Goal: Navigation & Orientation: Go to known website

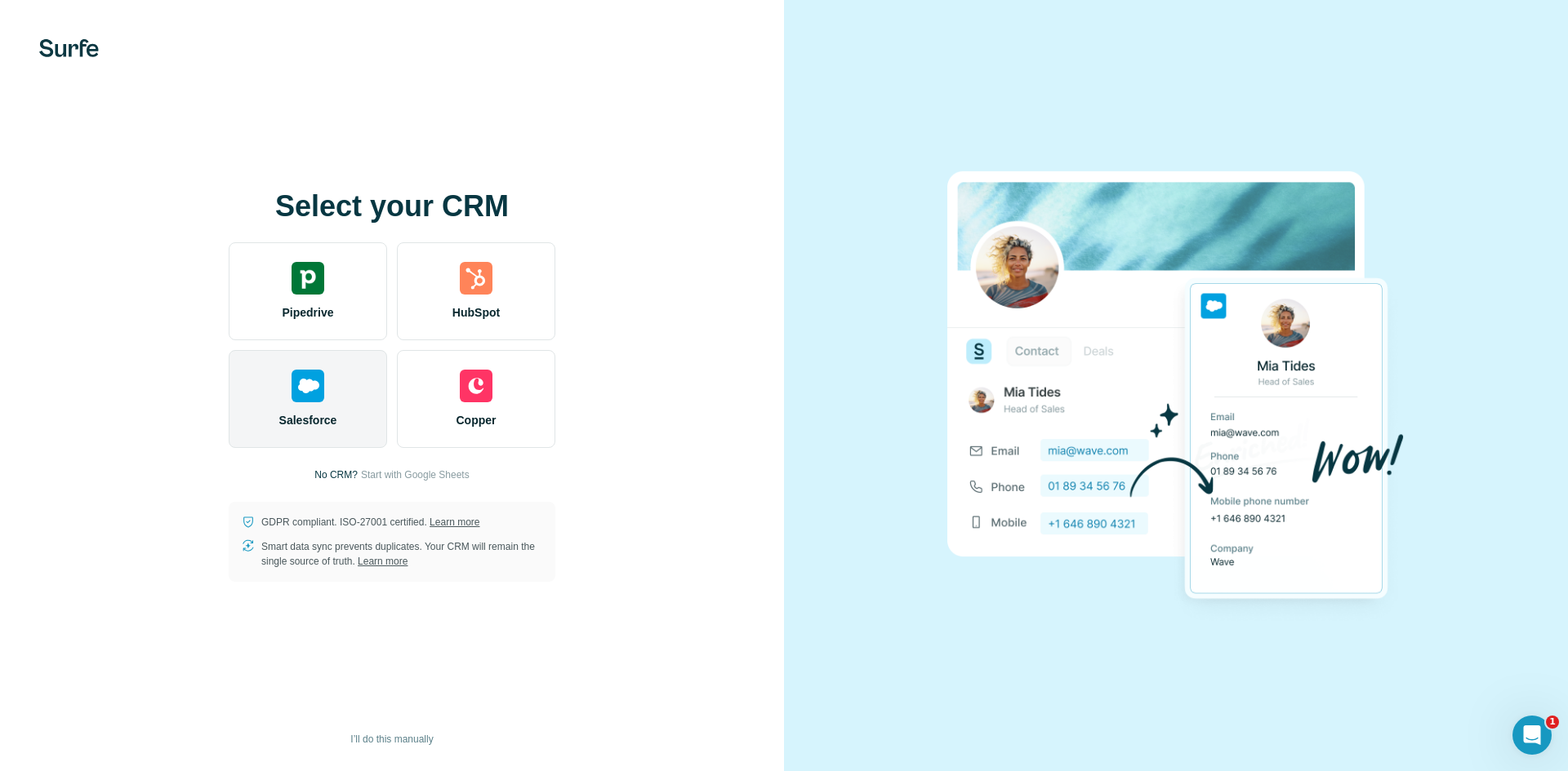
click at [301, 397] on img at bounding box center [308, 386] width 33 height 33
